Goal: Information Seeking & Learning: Check status

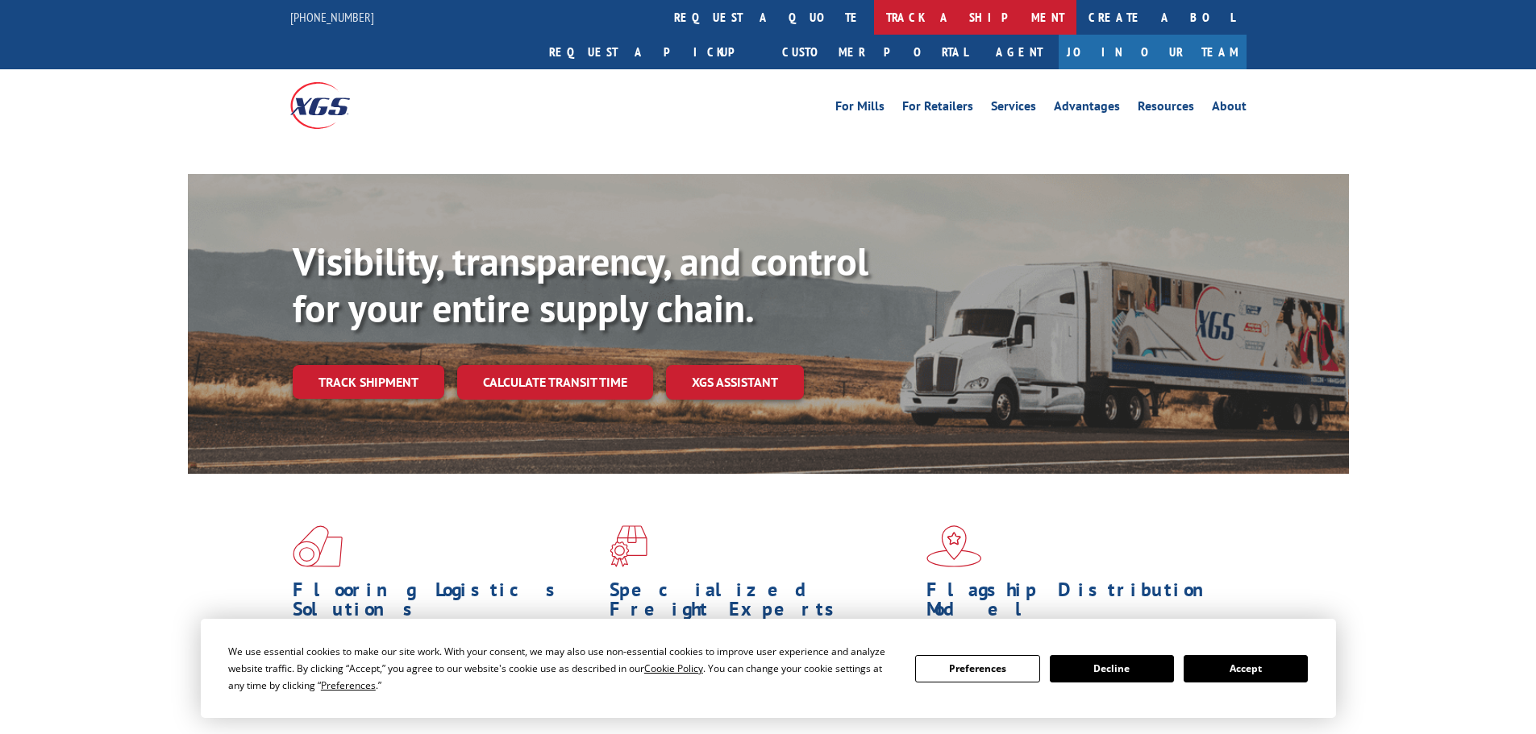
click at [874, 20] on link "track a shipment" at bounding box center [975, 17] width 202 height 35
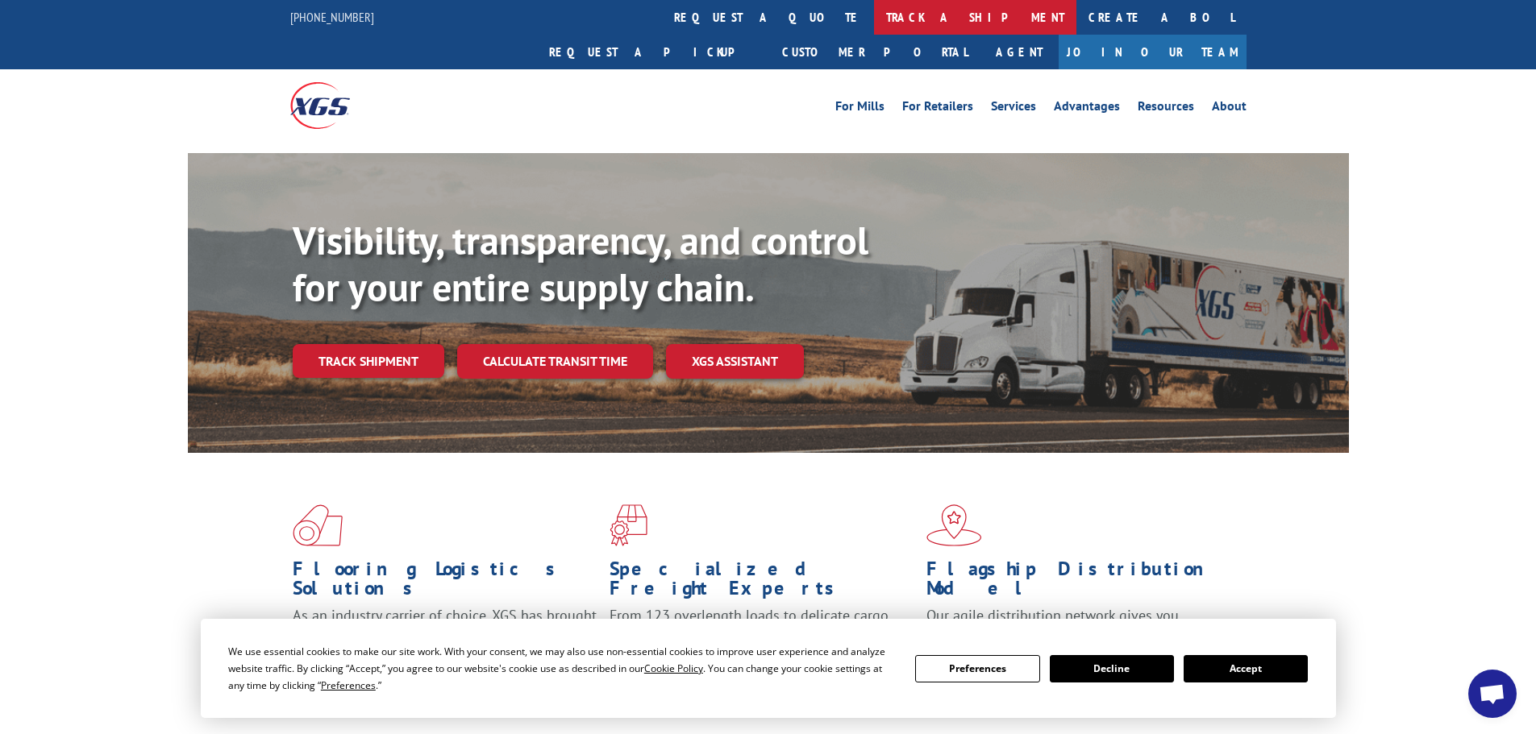
click at [874, 19] on link "track a shipment" at bounding box center [975, 17] width 202 height 35
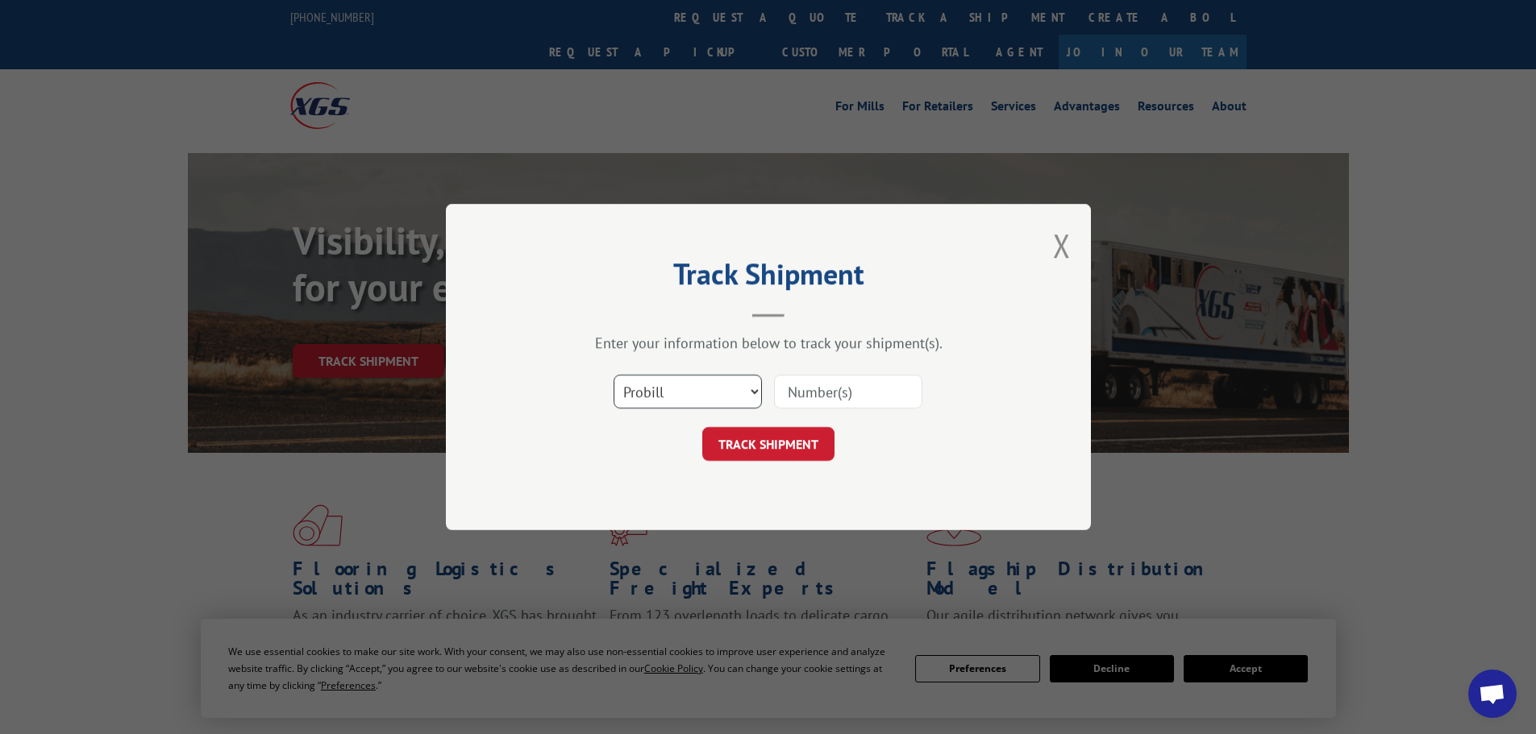
click at [653, 389] on select "Select category... Probill BOL PO" at bounding box center [687, 392] width 148 height 34
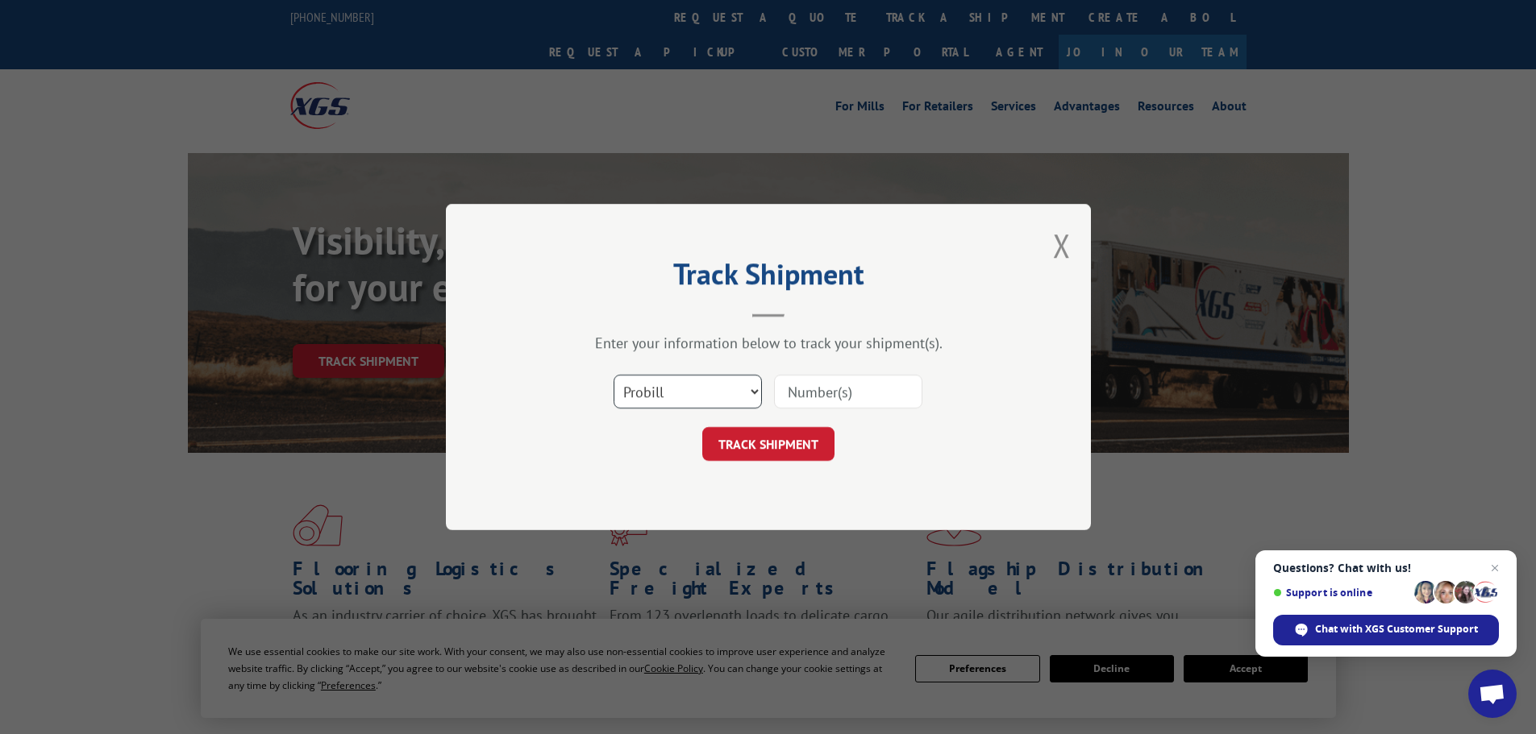
select select "po"
click at [613, 375] on select "Select category... Probill BOL PO" at bounding box center [687, 392] width 148 height 34
click at [812, 389] on input at bounding box center [848, 392] width 148 height 34
paste input "71536091"
type input "71536091"
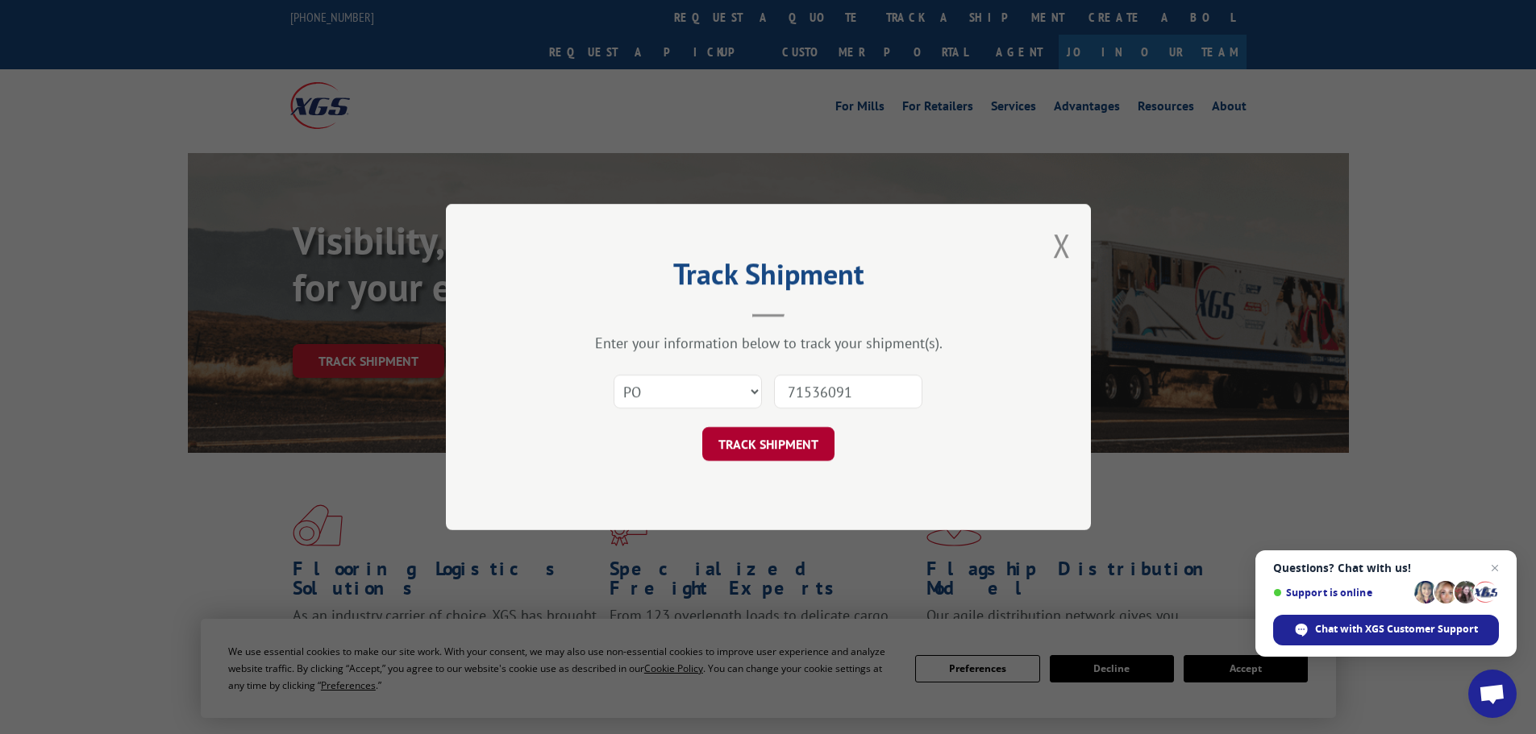
click at [743, 440] on button "TRACK SHIPMENT" at bounding box center [768, 444] width 132 height 34
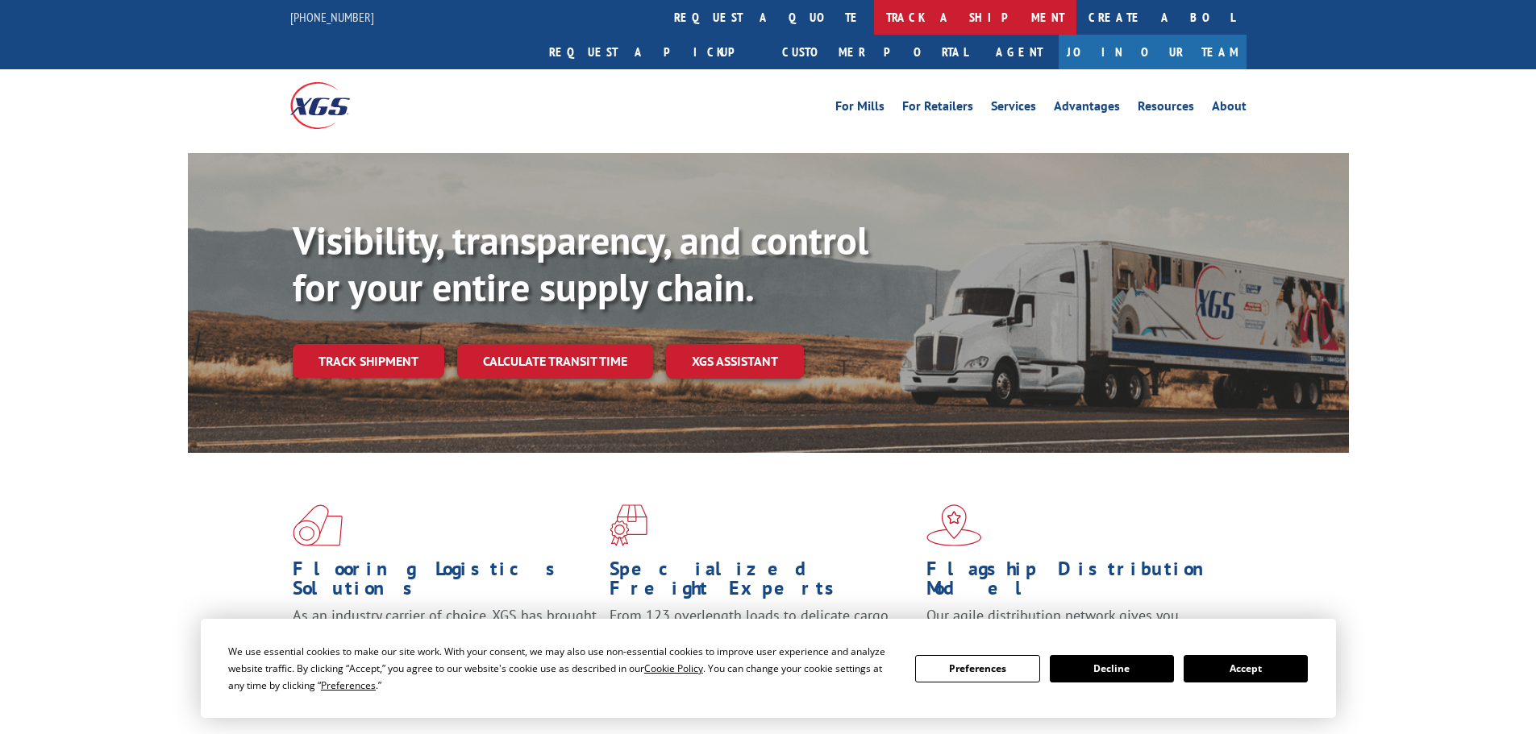
click at [874, 16] on link "track a shipment" at bounding box center [975, 17] width 202 height 35
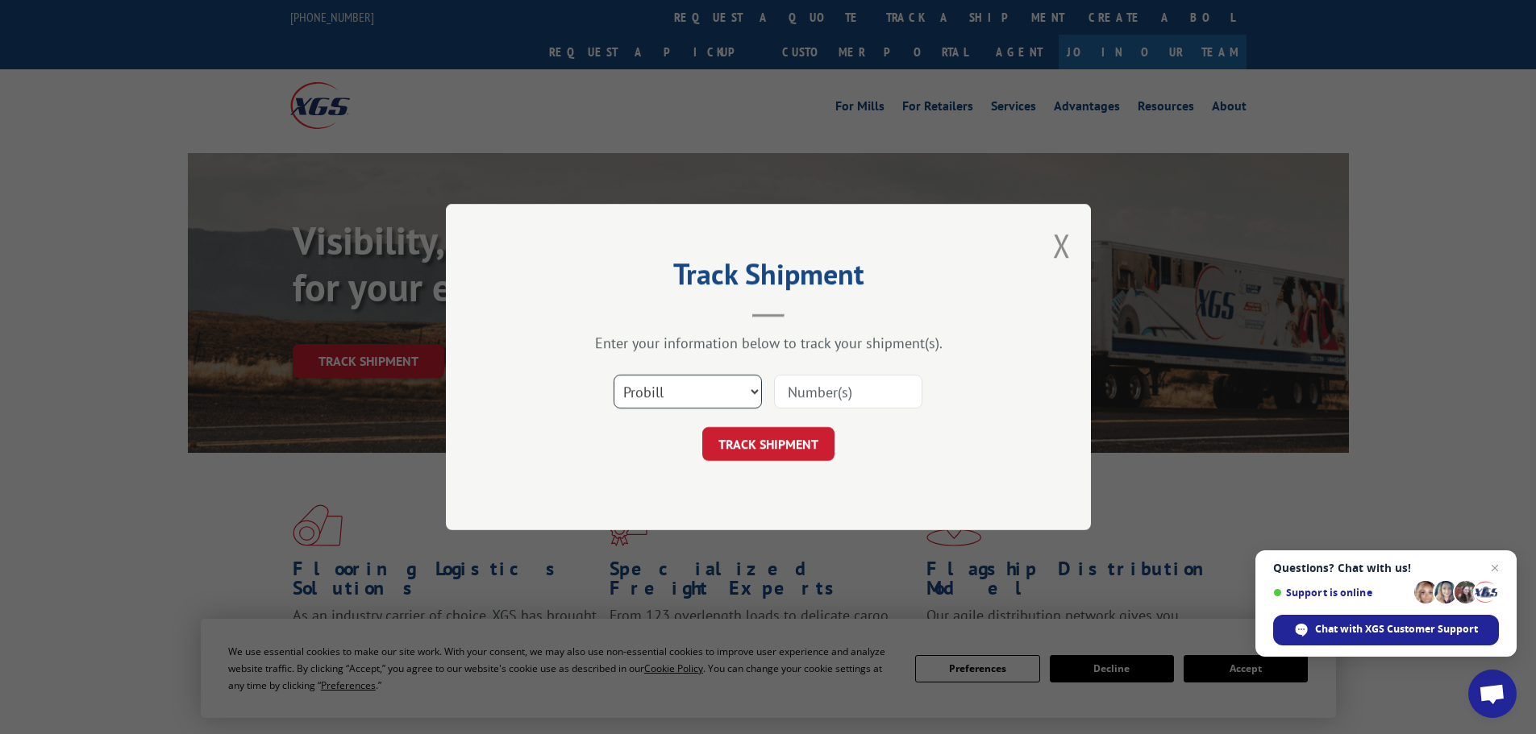
click at [651, 397] on select "Select category... Probill BOL PO" at bounding box center [687, 392] width 148 height 34
select select "po"
click at [613, 375] on select "Select category... Probill BOL PO" at bounding box center [687, 392] width 148 height 34
click at [807, 378] on input at bounding box center [848, 392] width 148 height 34
paste input "71536079"
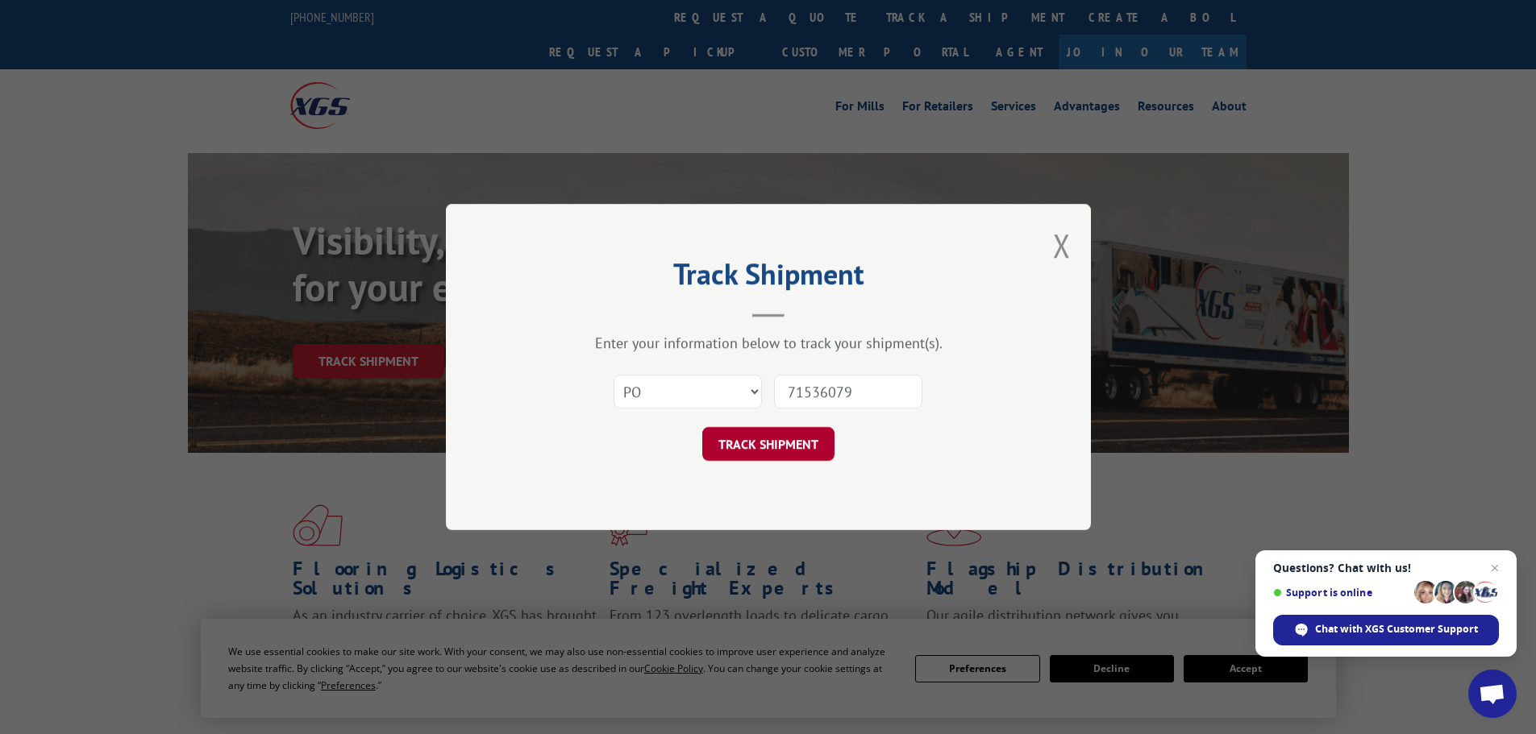
type input "71536079"
click at [750, 451] on button "TRACK SHIPMENT" at bounding box center [768, 444] width 132 height 34
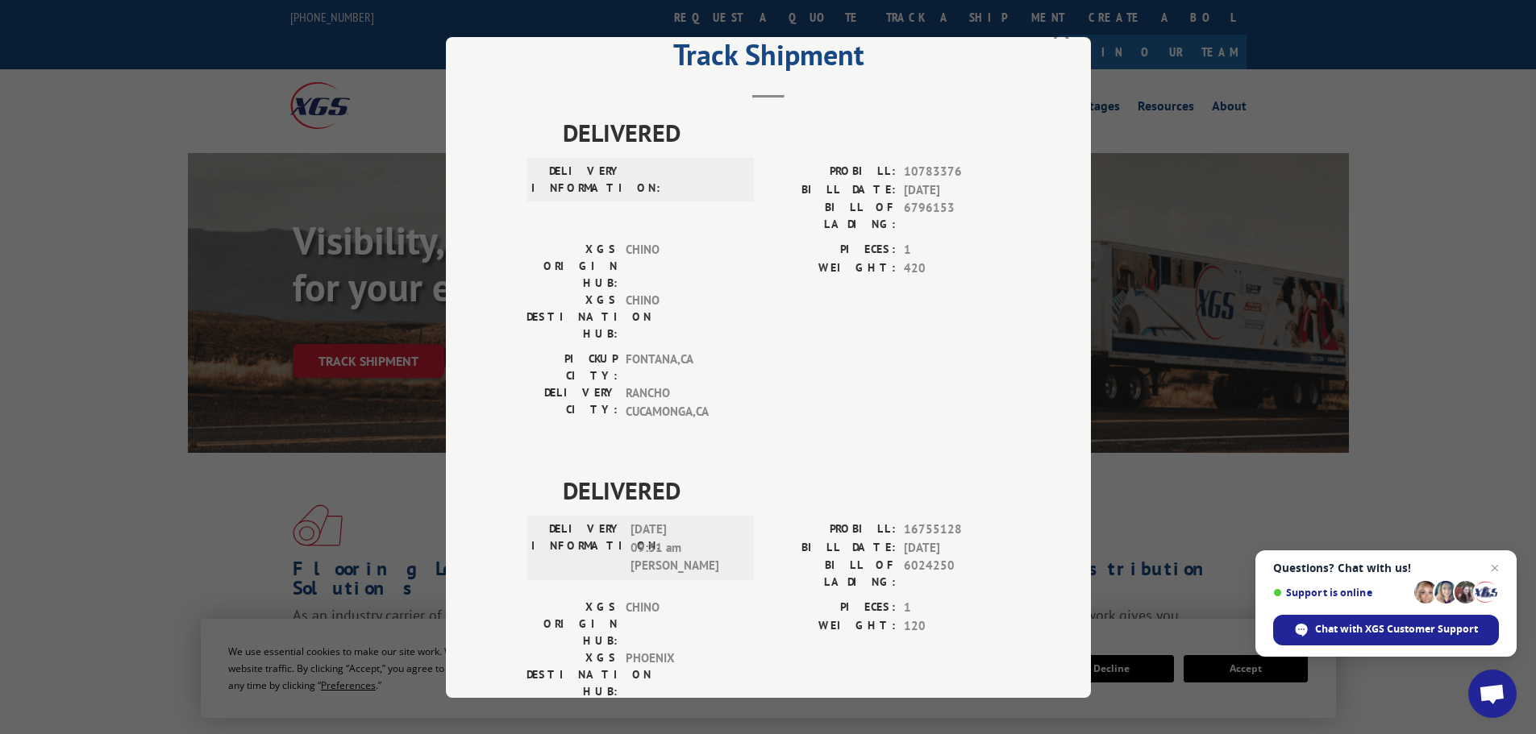
scroll to position [79, 0]
